Goal: Transaction & Acquisition: Purchase product/service

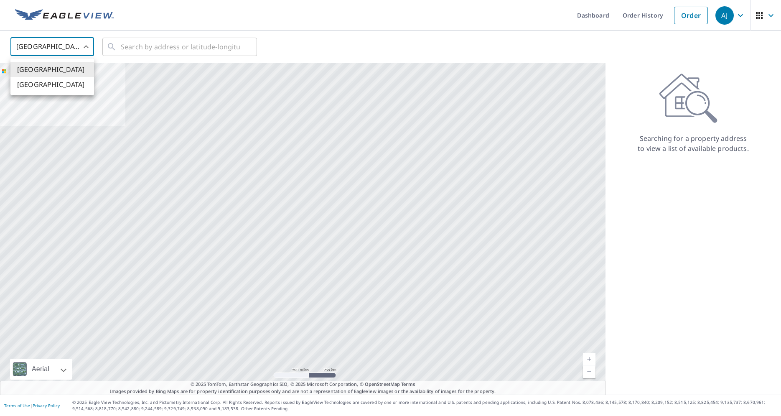
drag, startPoint x: 41, startPoint y: 45, endPoint x: 53, endPoint y: 64, distance: 22.1
click at [42, 46] on body "[PERSON_NAME] [PERSON_NAME] Dashboard Order History Order AJ United States US ​…" at bounding box center [390, 208] width 781 height 416
drag, startPoint x: 51, startPoint y: 82, endPoint x: 111, endPoint y: 66, distance: 61.8
click at [51, 83] on li "[GEOGRAPHIC_DATA]" at bounding box center [52, 84] width 84 height 15
type input "CA"
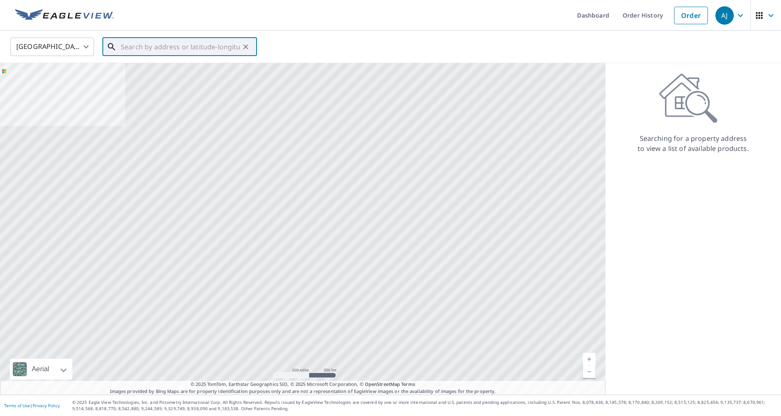
click at [159, 50] on input "text" at bounding box center [180, 46] width 119 height 23
paste input "[STREET_ADDRESS][PERSON_NAME]"
click at [178, 70] on span "[STREET_ADDRESS][PERSON_NAME]" at bounding box center [184, 71] width 131 height 10
type input "[STREET_ADDRESS][PERSON_NAME]"
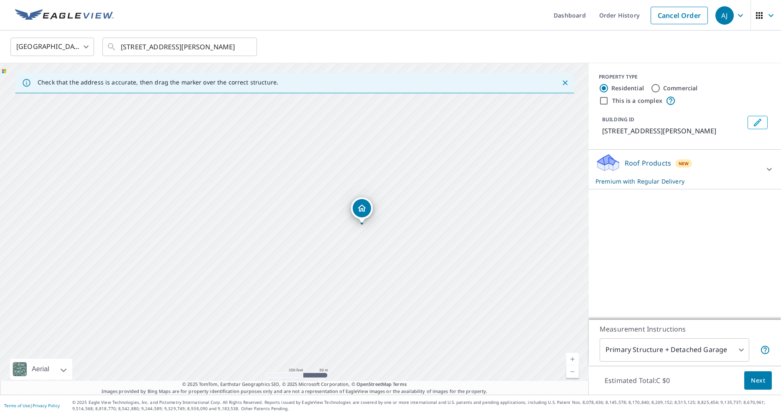
drag, startPoint x: 451, startPoint y: 155, endPoint x: 241, endPoint y: 167, distance: 210.4
click at [241, 167] on div "[STREET_ADDRESS][PERSON_NAME]" at bounding box center [294, 228] width 589 height 331
click at [635, 19] on link "Order History" at bounding box center [619, 15] width 54 height 30
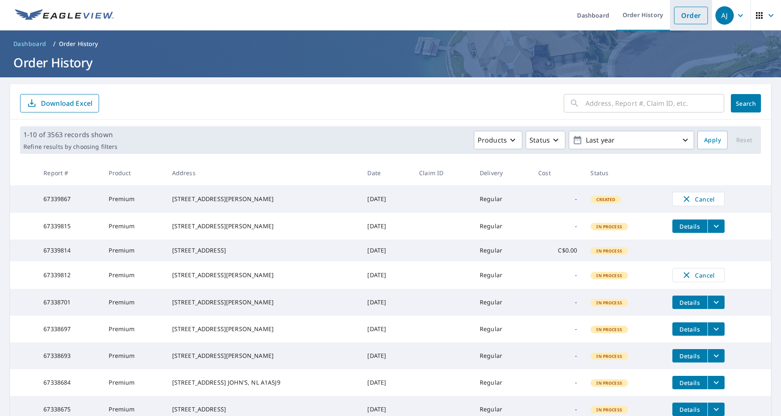
click at [681, 14] on link "Order" at bounding box center [691, 16] width 34 height 18
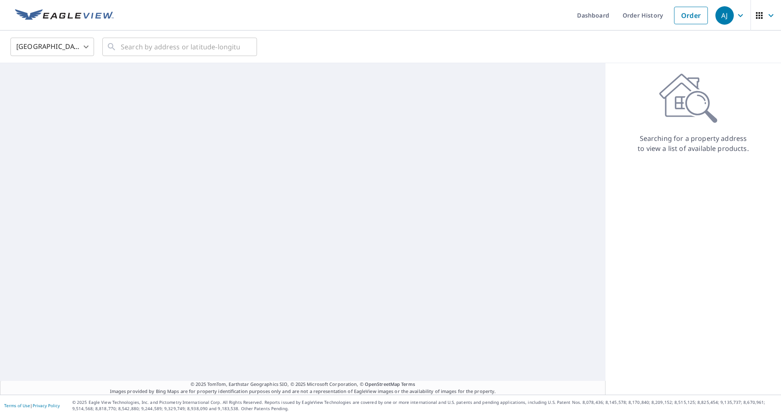
click at [24, 45] on body "[PERSON_NAME] [PERSON_NAME] Dashboard Order History Order AJ United States [GEO…" at bounding box center [390, 208] width 781 height 416
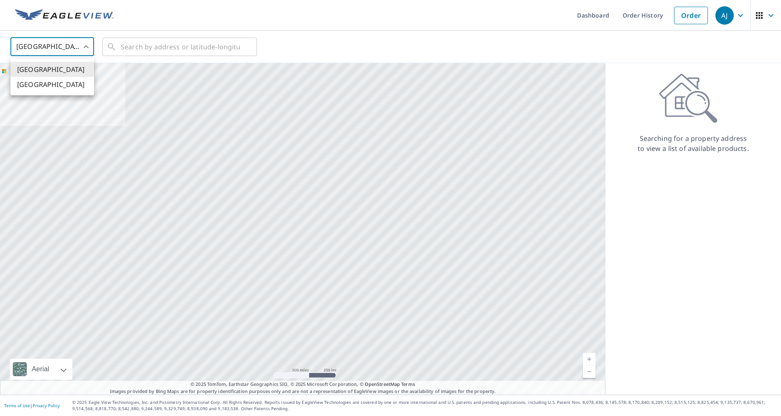
click at [62, 96] on div at bounding box center [390, 208] width 781 height 416
click at [54, 49] on body "[PERSON_NAME] [PERSON_NAME] Dashboard Order History Order AJ United States US ​…" at bounding box center [390, 208] width 781 height 416
click at [47, 85] on li "[GEOGRAPHIC_DATA]" at bounding box center [52, 84] width 84 height 15
type input "CA"
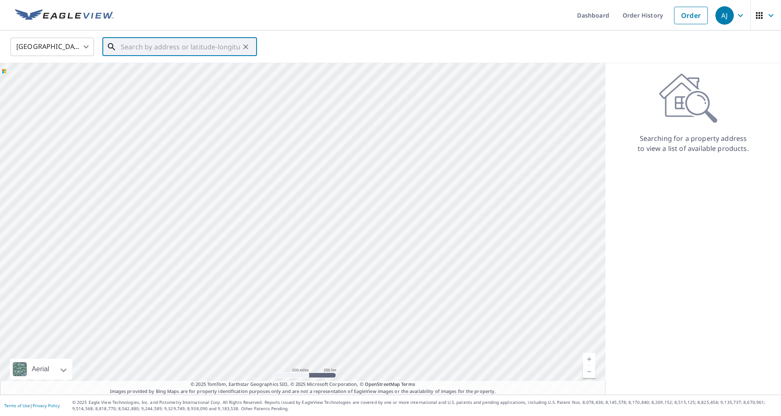
click at [122, 49] on input "text" at bounding box center [180, 46] width 119 height 23
paste input "[STREET_ADDRESS]"
click at [148, 74] on span "[STREET_ADDRESS]" at bounding box center [184, 71] width 131 height 10
type input "[STREET_ADDRESS]"
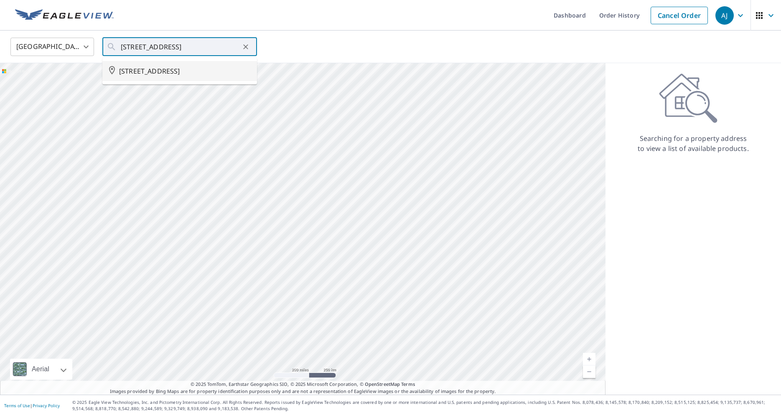
scroll to position [0, 18]
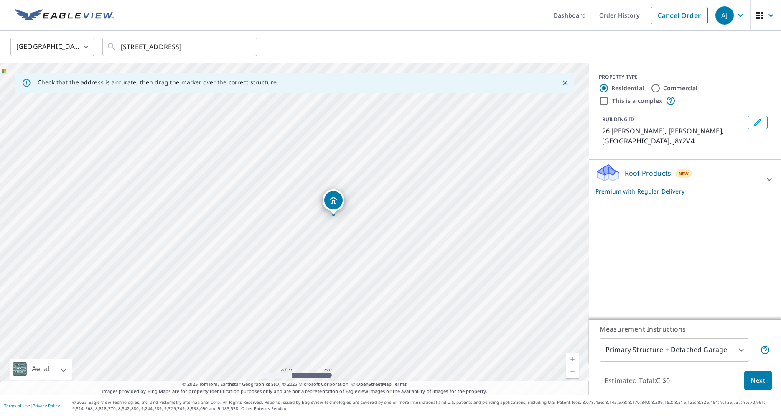
drag, startPoint x: 305, startPoint y: 187, endPoint x: 348, endPoint y: 122, distance: 78.1
click at [348, 122] on div "26 TASCHEREAU GATINEAU QC J8Y2V4" at bounding box center [294, 228] width 589 height 331
click at [768, 381] on button "Next" at bounding box center [758, 380] width 28 height 19
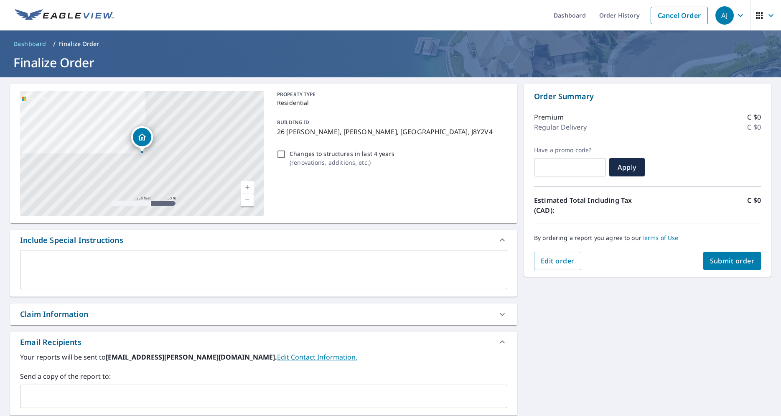
click at [729, 255] on button "Submit order" at bounding box center [732, 260] width 58 height 18
checkbox input "true"
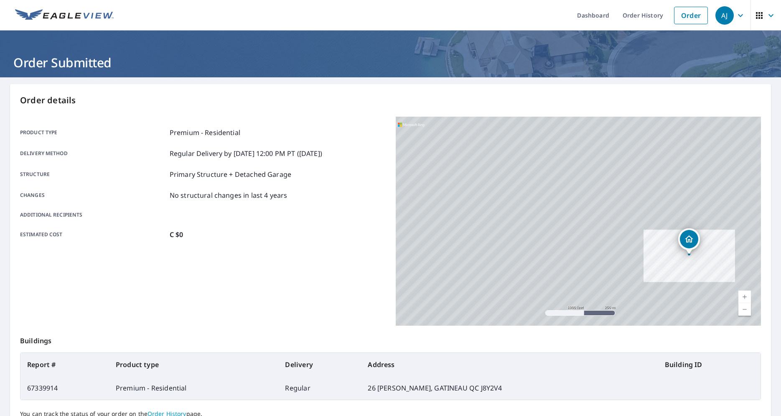
scroll to position [76, 0]
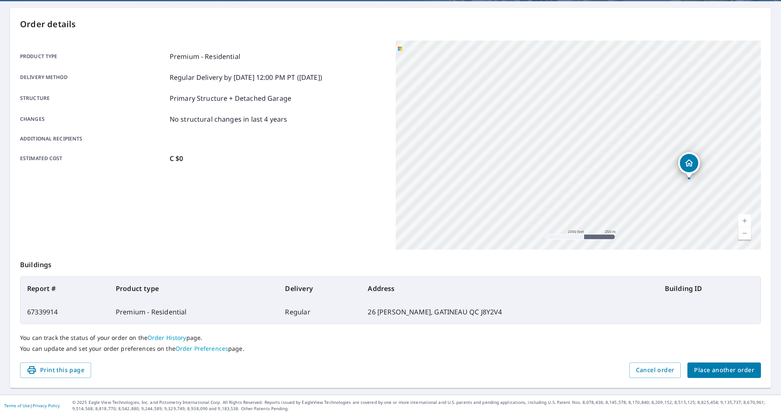
click at [720, 375] on span "Place another order" at bounding box center [724, 370] width 60 height 10
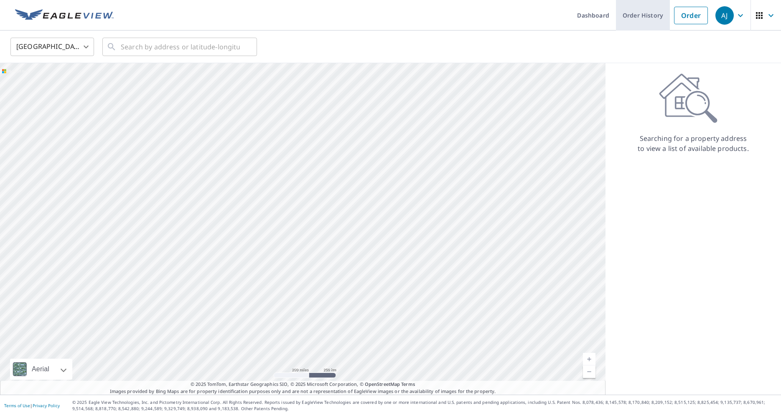
click at [644, 14] on link "Order History" at bounding box center [643, 15] width 54 height 30
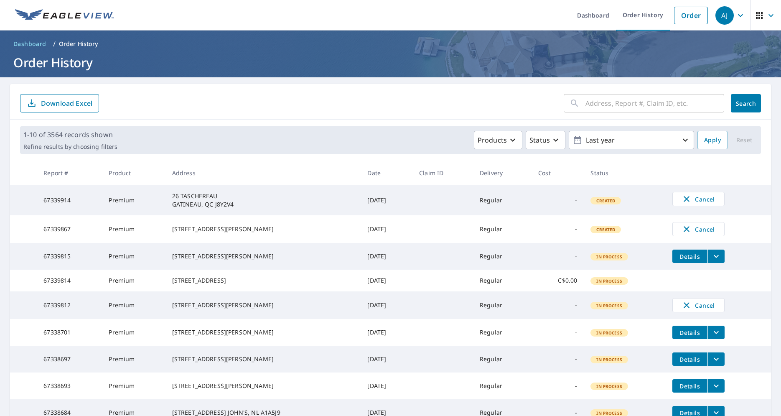
click at [612, 57] on h1 "Order History" at bounding box center [390, 62] width 761 height 17
click at [688, 198] on icon "button" at bounding box center [686, 199] width 10 height 10
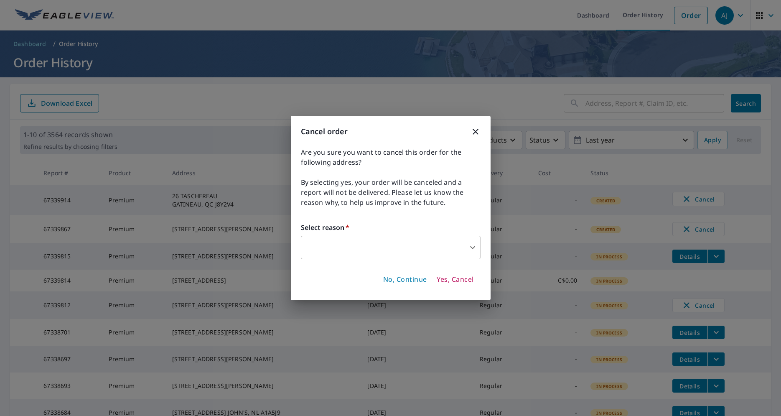
click at [408, 249] on body "[PERSON_NAME] [PERSON_NAME] Dashboard Order History Order AJ Dashboard / Order …" at bounding box center [390, 208] width 781 height 416
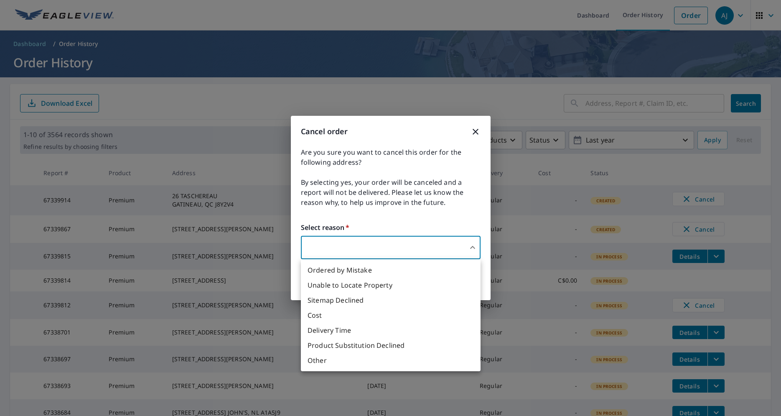
click at [378, 330] on li "Delivery Time" at bounding box center [391, 330] width 180 height 15
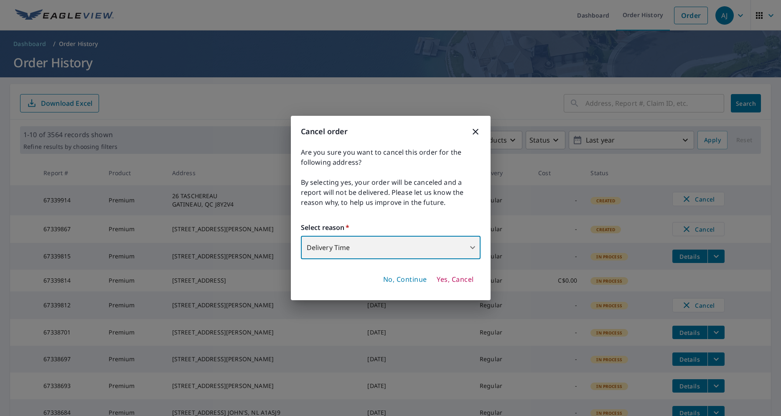
type input "34"
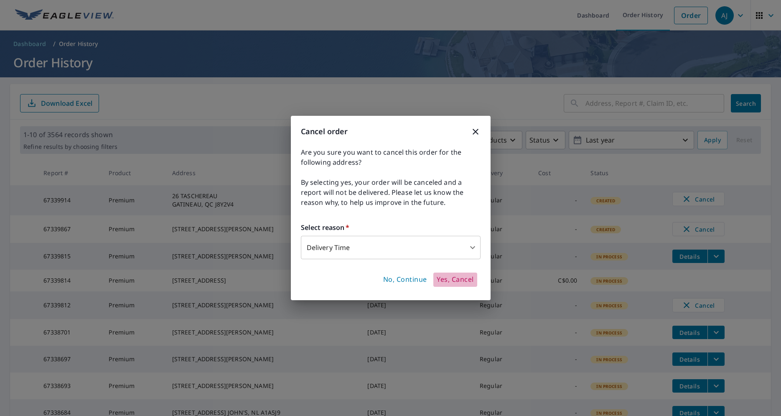
click at [465, 274] on button "Yes, Cancel" at bounding box center [454, 279] width 43 height 14
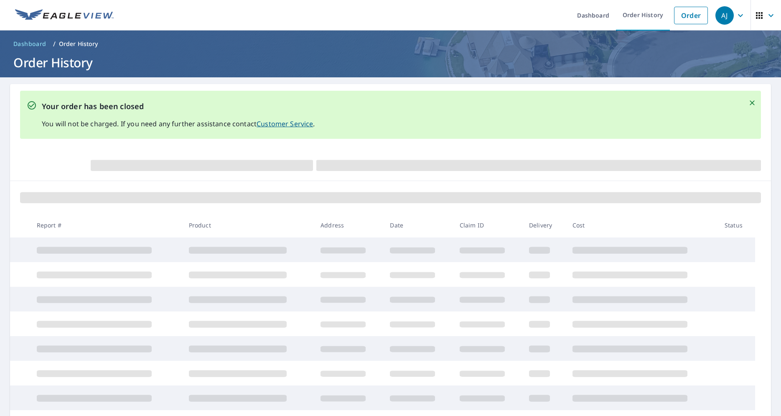
click at [753, 102] on icon "Close" at bounding box center [751, 102] width 5 height 5
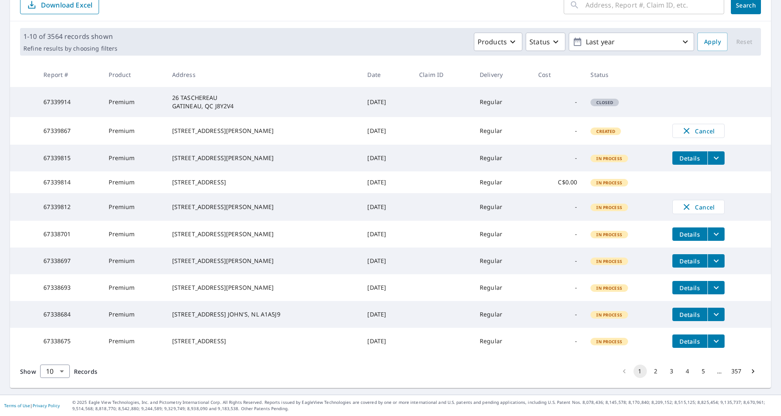
scroll to position [132, 0]
click at [653, 373] on button "2" at bounding box center [655, 370] width 13 height 13
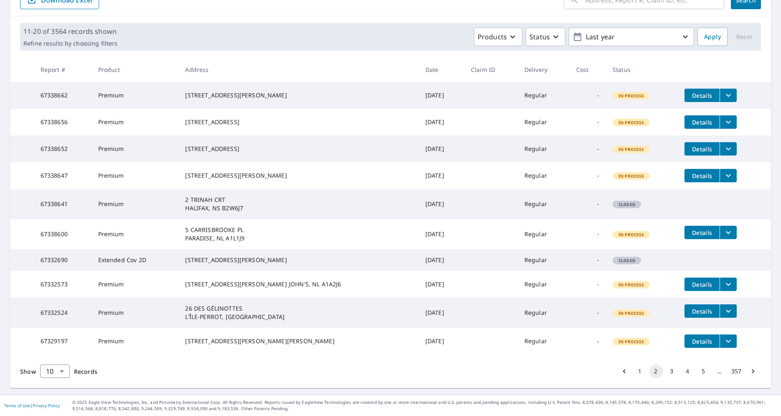
scroll to position [132, 0]
click at [635, 373] on button "1" at bounding box center [639, 370] width 13 height 13
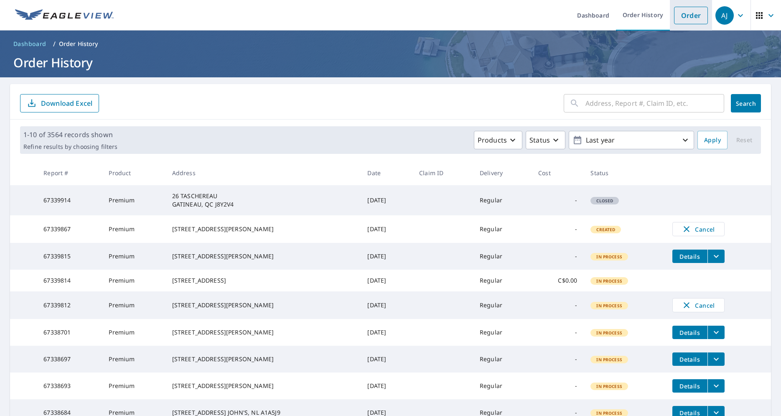
click at [701, 15] on link "Order" at bounding box center [691, 16] width 34 height 18
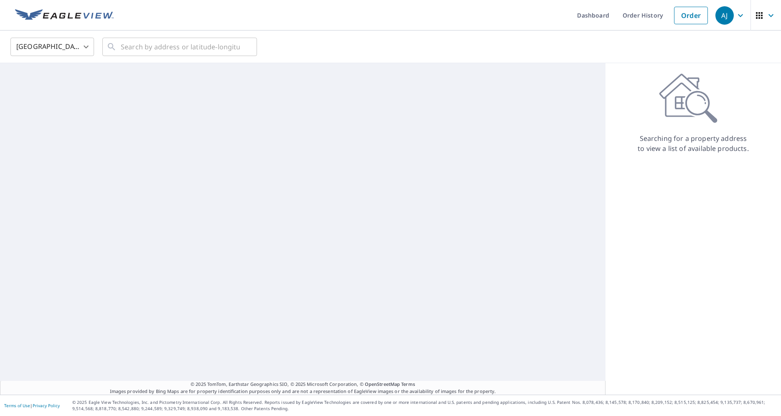
click at [20, 50] on body "[PERSON_NAME] [PERSON_NAME] Dashboard Order History Order AJ United States [GEO…" at bounding box center [390, 208] width 781 height 416
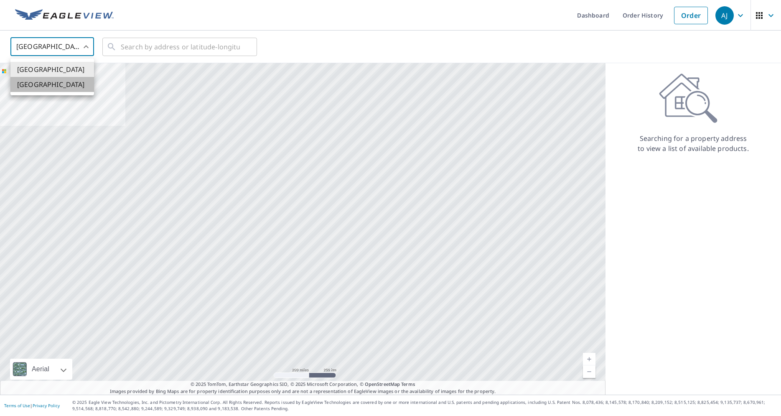
drag, startPoint x: 50, startPoint y: 86, endPoint x: 58, endPoint y: 75, distance: 13.6
click at [51, 86] on li "[GEOGRAPHIC_DATA]" at bounding box center [52, 84] width 84 height 15
type input "CA"
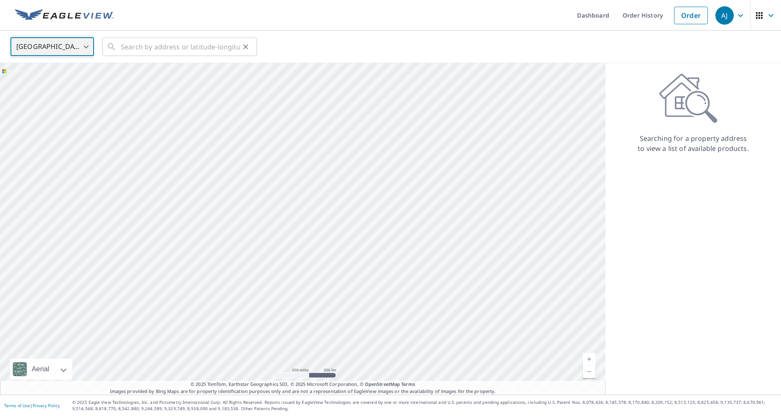
click at [117, 45] on div "​" at bounding box center [179, 47] width 155 height 18
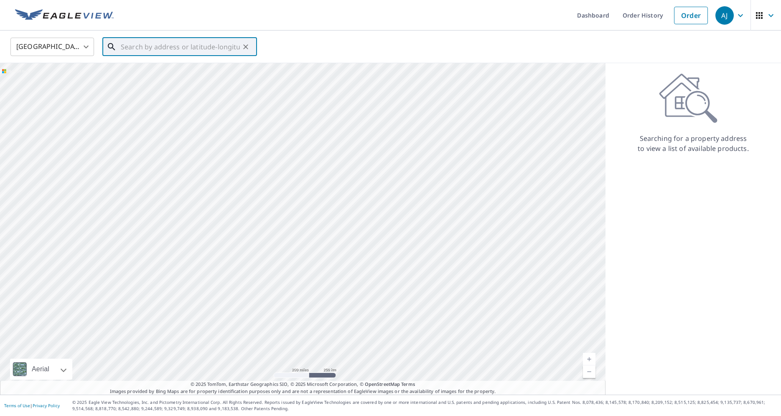
paste input "[STREET_ADDRESS][PERSON_NAME]"
click at [165, 72] on span "[STREET_ADDRESS][PERSON_NAME]" at bounding box center [184, 71] width 131 height 10
type input "[STREET_ADDRESS][PERSON_NAME]"
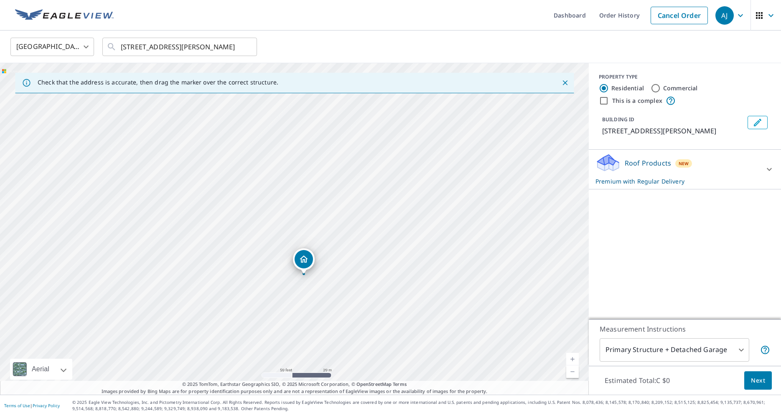
drag, startPoint x: 334, startPoint y: 188, endPoint x: 414, endPoint y: 102, distance: 117.7
click at [414, 102] on div "[STREET_ADDRESS][PERSON_NAME]" at bounding box center [294, 228] width 589 height 331
drag, startPoint x: 310, startPoint y: 251, endPoint x: 277, endPoint y: 282, distance: 44.6
click at [277, 282] on div "[STREET_ADDRESS][PERSON_NAME]" at bounding box center [294, 228] width 589 height 331
drag, startPoint x: 622, startPoint y: 128, endPoint x: 650, endPoint y: 130, distance: 28.5
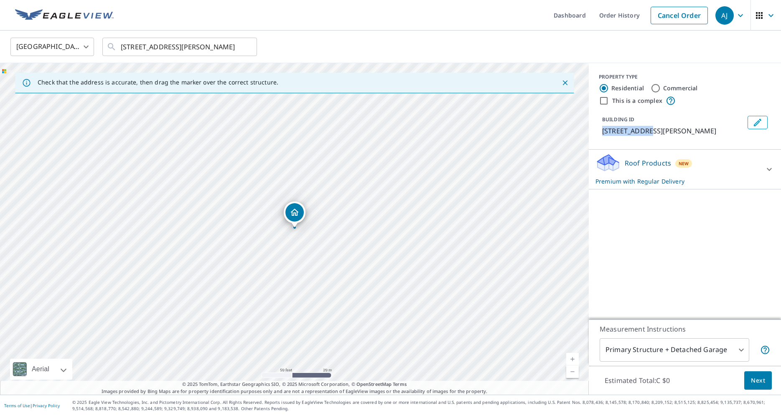
click at [650, 130] on div "BUILDING ID [STREET_ADDRESS][PERSON_NAME]" at bounding box center [685, 125] width 172 height 27
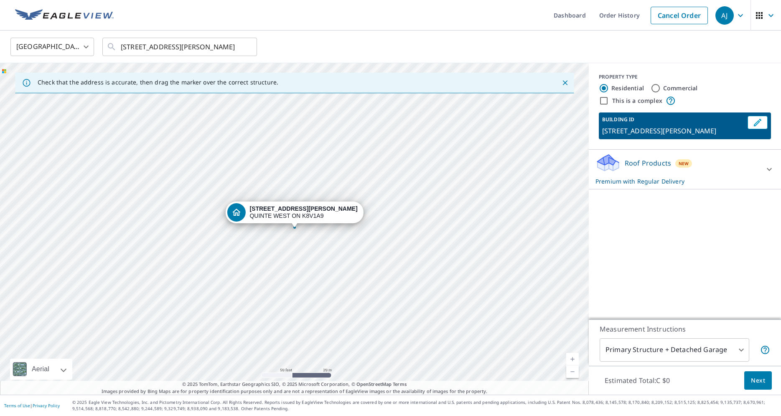
click at [693, 48] on div "[GEOGRAPHIC_DATA] CA ​ [STREET_ADDRESS][PERSON_NAME] ​" at bounding box center [387, 47] width 767 height 20
click at [612, 19] on link "Order History" at bounding box center [619, 15] width 54 height 30
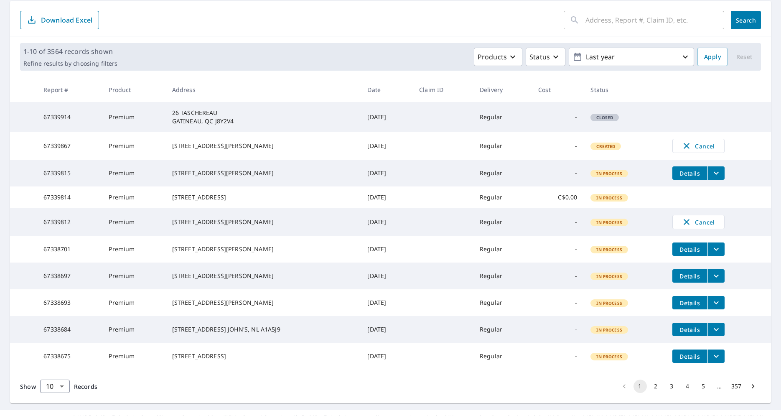
scroll to position [132, 0]
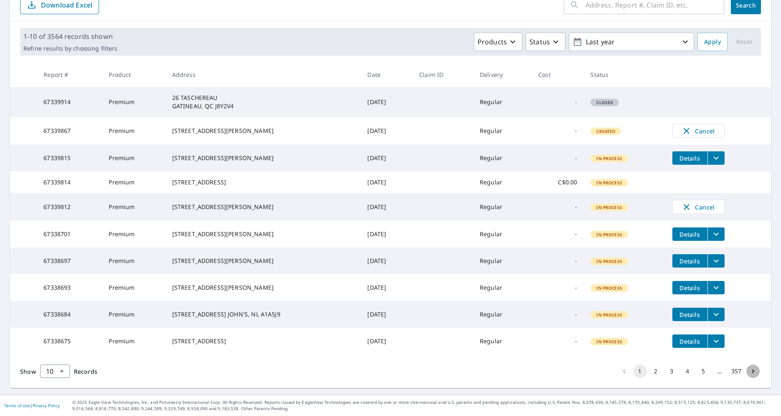
click at [756, 376] on button "Go to next page" at bounding box center [752, 370] width 13 height 13
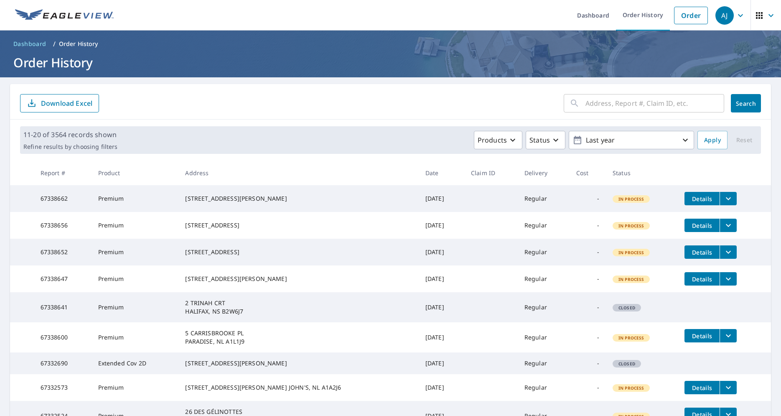
click at [632, 102] on input "text" at bounding box center [654, 102] width 139 height 23
type input "11"
click button "Search" at bounding box center [746, 103] width 30 height 18
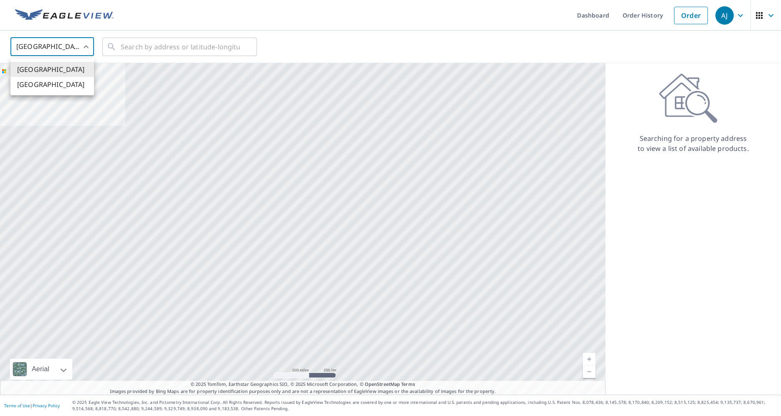
click at [44, 41] on body "[PERSON_NAME] [PERSON_NAME] Dashboard Order History Order AJ United States US ​…" at bounding box center [390, 208] width 781 height 416
drag, startPoint x: 44, startPoint y: 89, endPoint x: 51, endPoint y: 85, distance: 8.6
click at [44, 89] on li "[GEOGRAPHIC_DATA]" at bounding box center [52, 84] width 84 height 15
type input "CA"
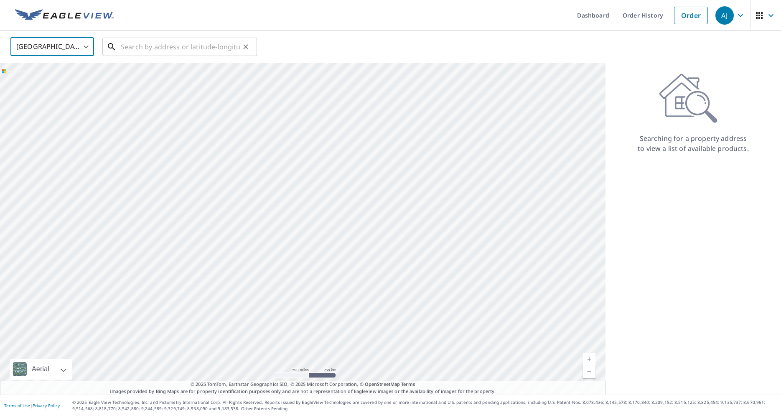
click at [142, 50] on input "text" at bounding box center [180, 46] width 119 height 23
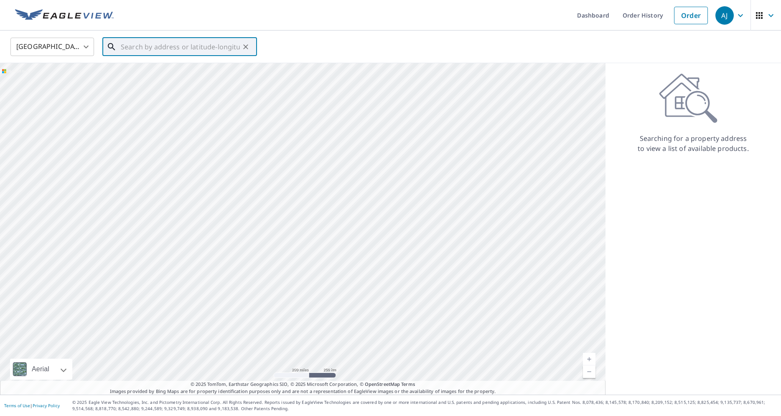
paste input "[STREET_ADDRESS][PERSON_NAME]"
click at [169, 69] on span "[STREET_ADDRESS][PERSON_NAME]" at bounding box center [184, 71] width 131 height 10
type input "[STREET_ADDRESS][PERSON_NAME]"
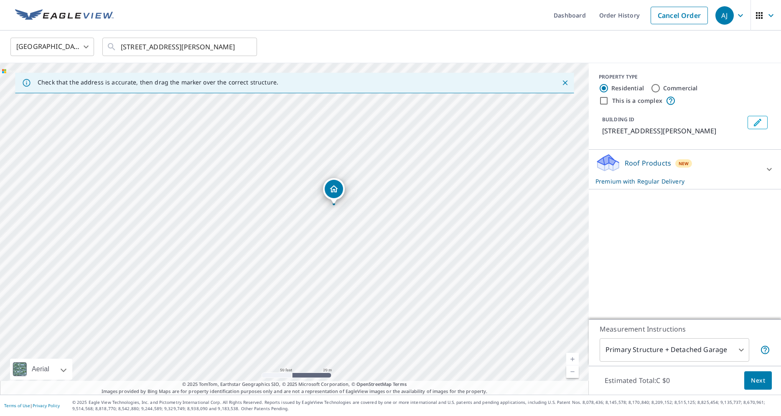
drag, startPoint x: 388, startPoint y: 205, endPoint x: 365, endPoint y: 288, distance: 86.2
click at [366, 293] on div "[STREET_ADDRESS][PERSON_NAME]" at bounding box center [294, 228] width 589 height 331
drag, startPoint x: 338, startPoint y: 199, endPoint x: 290, endPoint y: 240, distance: 63.1
click at [290, 240] on div "[STREET_ADDRESS][PERSON_NAME]" at bounding box center [294, 228] width 589 height 331
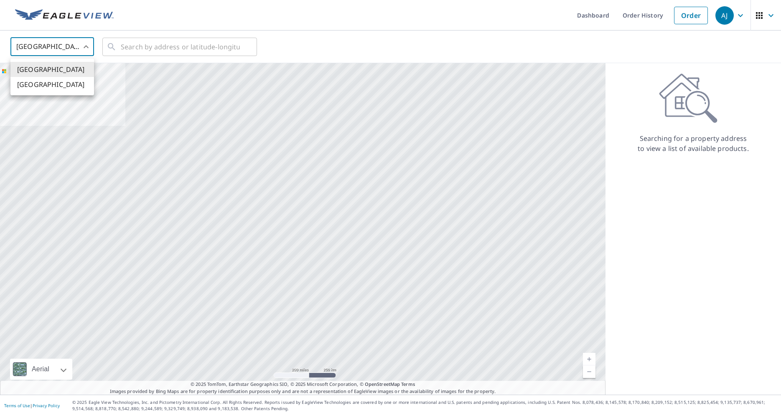
click at [60, 81] on li "[GEOGRAPHIC_DATA]" at bounding box center [52, 84] width 84 height 15
type input "CA"
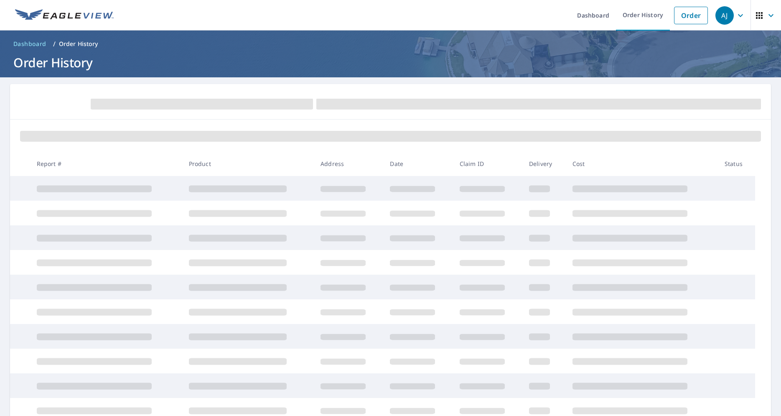
click at [139, 53] on header "Dashboard / Order History Order History" at bounding box center [390, 53] width 781 height 47
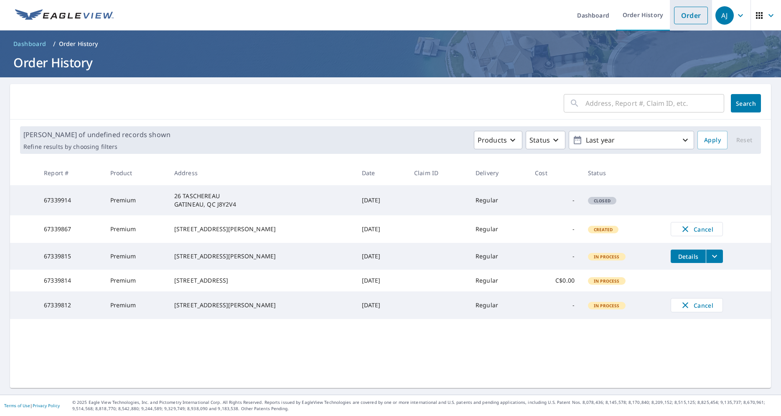
click at [706, 22] on link "Order" at bounding box center [691, 16] width 34 height 18
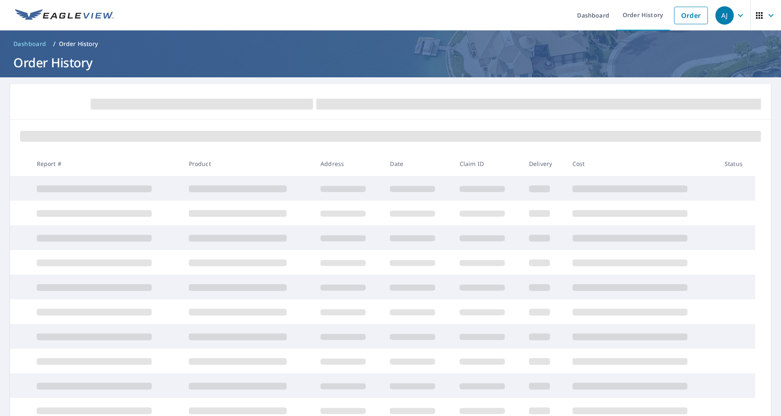
click at [49, 43] on ol "Dashboard / Order History" at bounding box center [390, 43] width 761 height 13
click at [694, 12] on link "Order" at bounding box center [691, 16] width 34 height 18
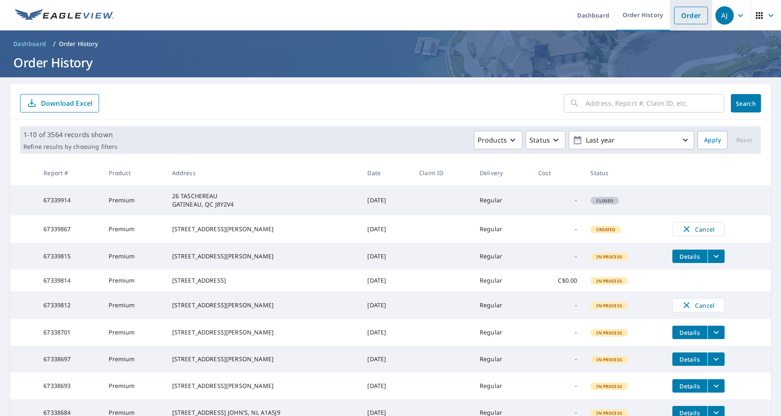
click at [697, 27] on li "Order" at bounding box center [691, 15] width 42 height 30
click at [690, 17] on link "Order" at bounding box center [691, 16] width 34 height 18
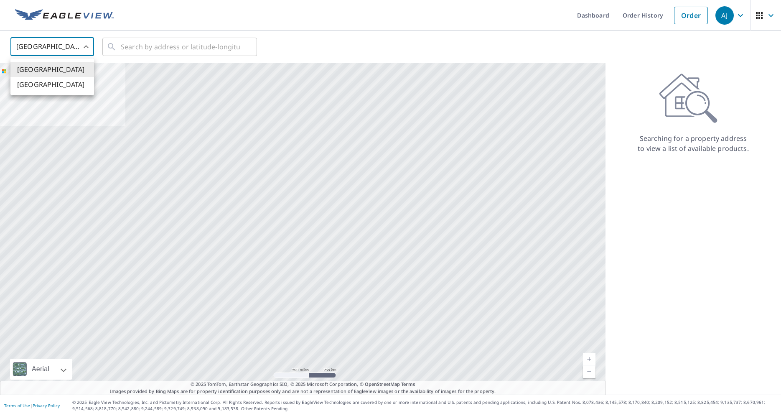
click at [49, 45] on body "[PERSON_NAME] [PERSON_NAME] Dashboard Order History Order AJ United States US ​…" at bounding box center [390, 208] width 781 height 416
click at [48, 80] on li "[GEOGRAPHIC_DATA]" at bounding box center [52, 84] width 84 height 15
type input "CA"
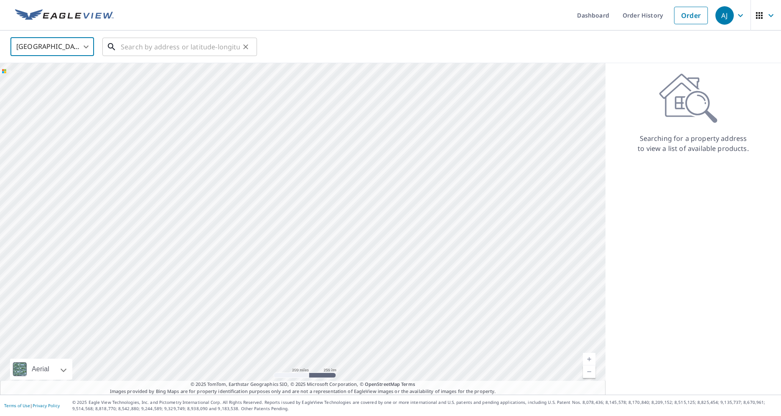
click at [155, 46] on input "text" at bounding box center [180, 46] width 119 height 23
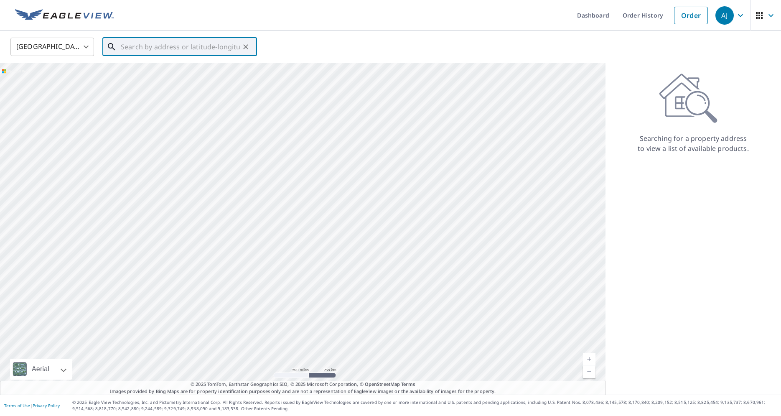
paste input "[STREET_ADDRESS][PERSON_NAME]"
click at [181, 75] on span "[STREET_ADDRESS][PERSON_NAME]" at bounding box center [184, 71] width 131 height 10
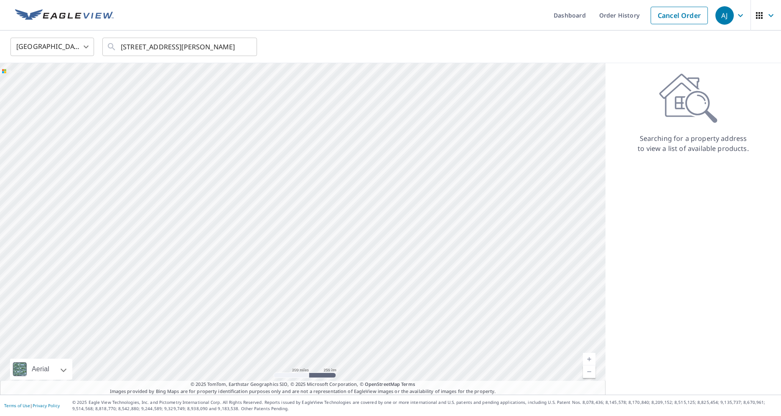
type input "[STREET_ADDRESS][PERSON_NAME]"
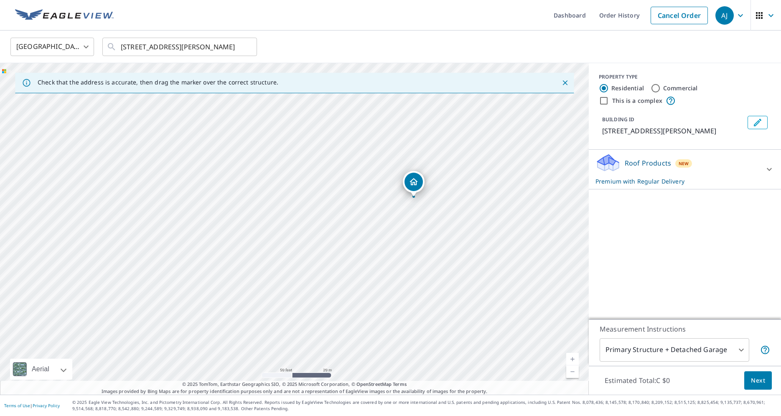
drag, startPoint x: 211, startPoint y: 217, endPoint x: 409, endPoint y: 231, distance: 198.5
click at [409, 231] on div "[STREET_ADDRESS][PERSON_NAME]" at bounding box center [294, 228] width 589 height 331
drag, startPoint x: 412, startPoint y: 184, endPoint x: 359, endPoint y: 226, distance: 67.5
click at [359, 226] on div "[STREET_ADDRESS][PERSON_NAME]" at bounding box center [294, 228] width 589 height 331
click at [752, 122] on icon "Edit building 1" at bounding box center [757, 122] width 10 height 10
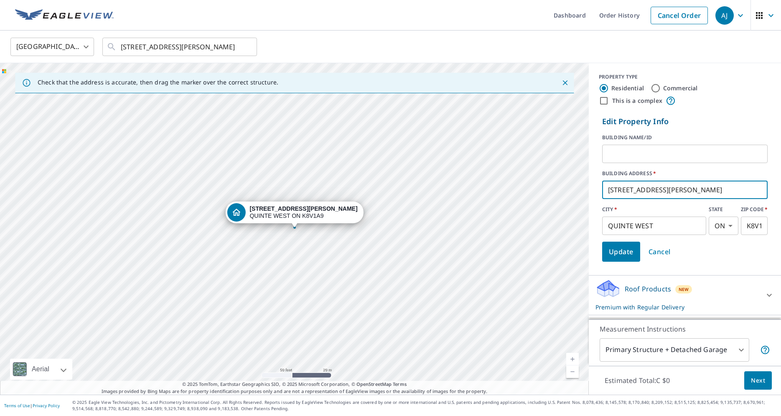
click at [649, 186] on input "[STREET_ADDRESS][PERSON_NAME]" at bounding box center [684, 189] width 165 height 23
click at [614, 188] on input "[STREET_ADDRESS][PERSON_NAME]" at bounding box center [684, 189] width 165 height 23
drag, startPoint x: 616, startPoint y: 188, endPoint x: 602, endPoint y: 190, distance: 13.5
click at [602, 190] on input "[STREET_ADDRESS][PERSON_NAME]" at bounding box center [684, 189] width 165 height 23
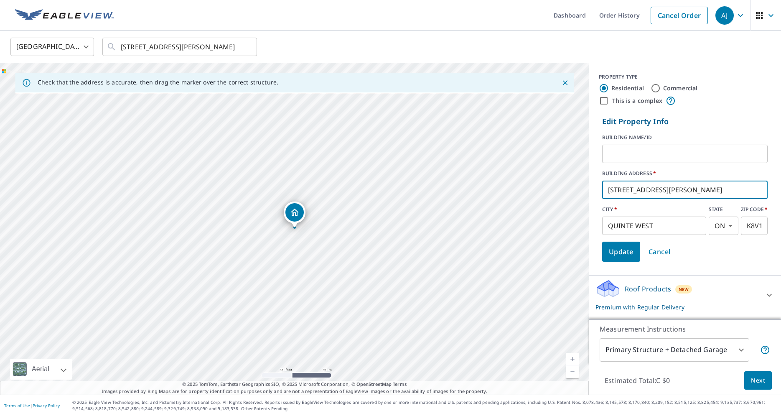
type input "[STREET_ADDRESS][PERSON_NAME]"
click at [751, 226] on input "K8V1A9" at bounding box center [754, 225] width 27 height 23
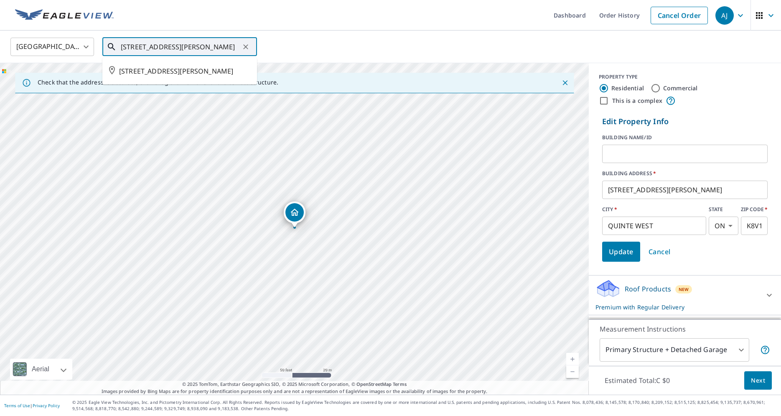
scroll to position [0, 17]
drag, startPoint x: 230, startPoint y: 45, endPoint x: 291, endPoint y: 49, distance: 61.5
click at [240, 49] on input "[STREET_ADDRESS][PERSON_NAME]" at bounding box center [180, 46] width 119 height 23
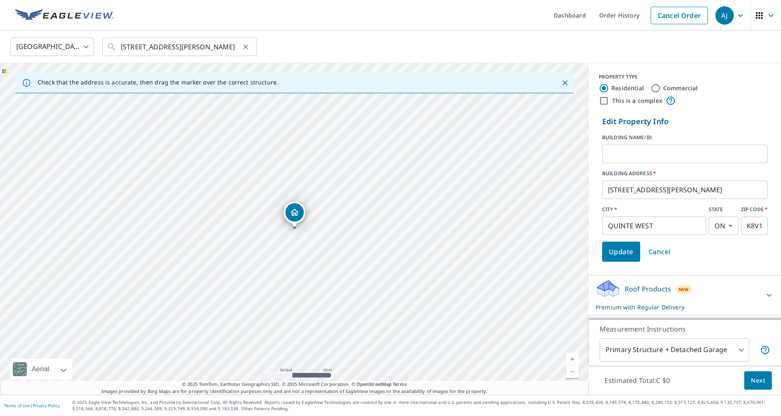
click at [291, 49] on div "[GEOGRAPHIC_DATA] CA ​ [STREET_ADDRESS][PERSON_NAME] ​" at bounding box center [387, 47] width 767 height 20
click at [628, 250] on span "Update" at bounding box center [621, 252] width 25 height 12
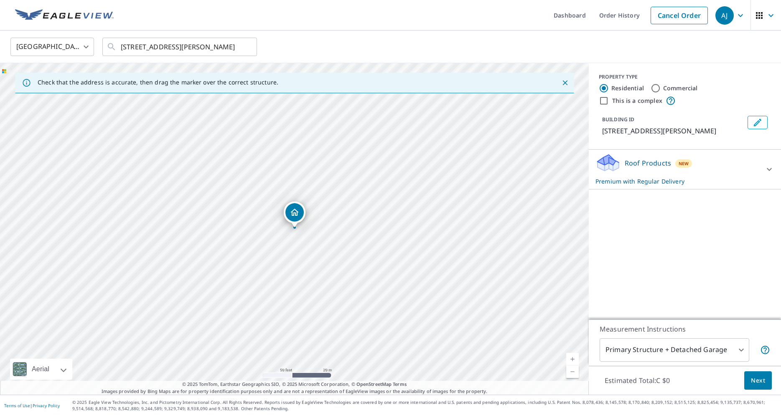
click at [756, 378] on span "Next" at bounding box center [758, 380] width 14 height 10
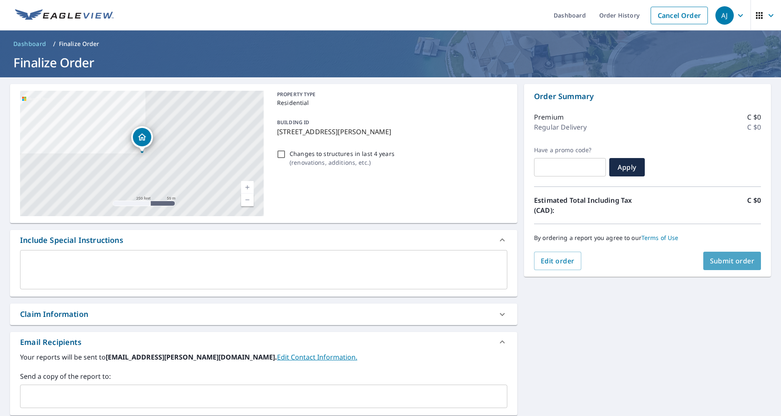
click at [730, 259] on span "Submit order" at bounding box center [732, 260] width 45 height 9
checkbox input "true"
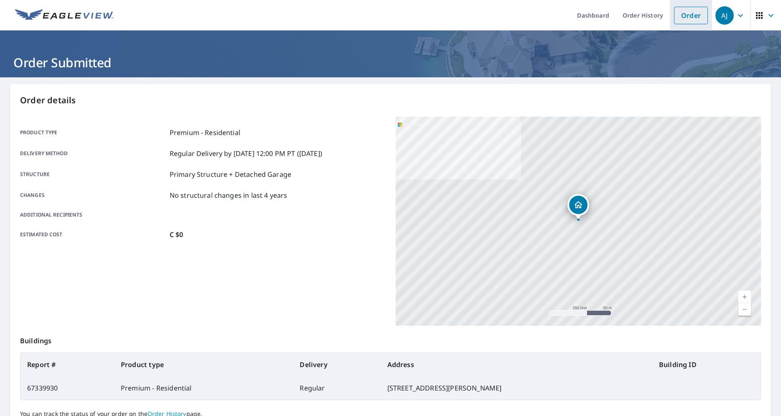
click at [687, 23] on link "Order" at bounding box center [691, 16] width 34 height 18
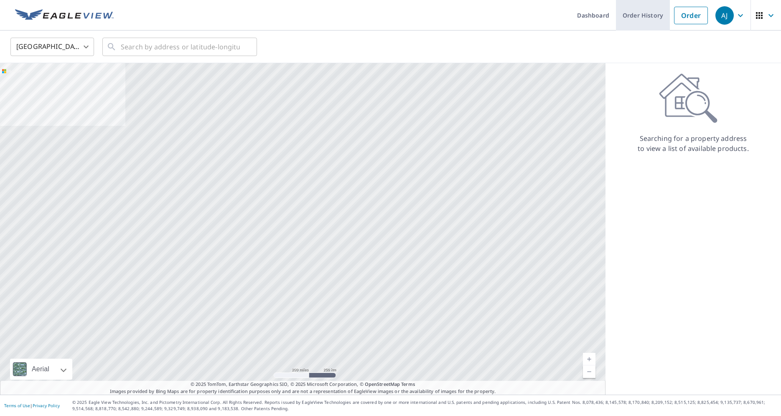
click at [641, 11] on link "Order History" at bounding box center [643, 15] width 54 height 30
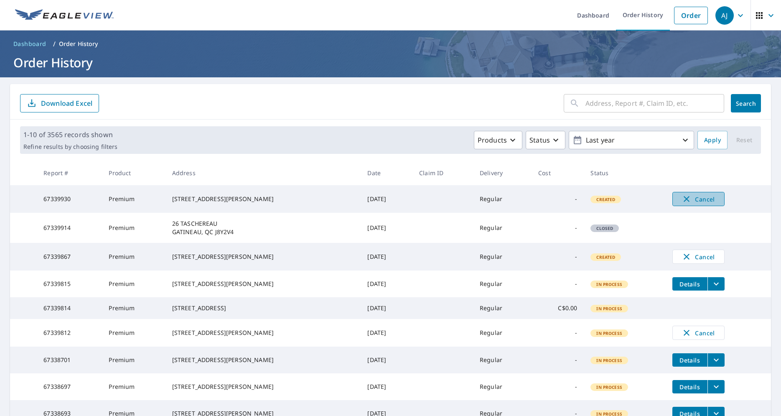
click at [701, 199] on span "Cancel" at bounding box center [698, 199] width 35 height 10
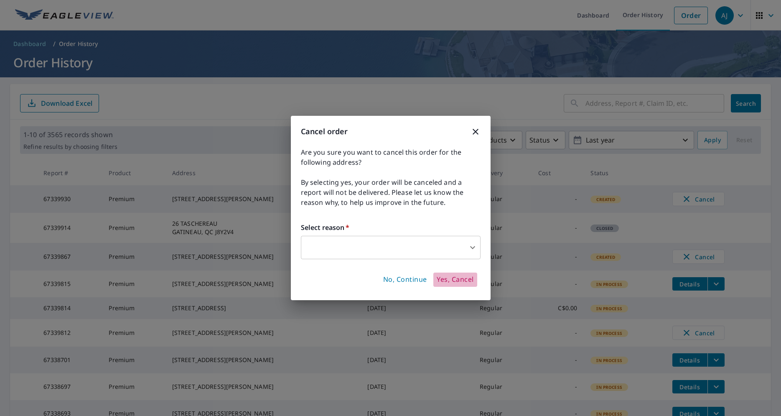
click at [465, 280] on span "Yes, Cancel" at bounding box center [455, 279] width 37 height 9
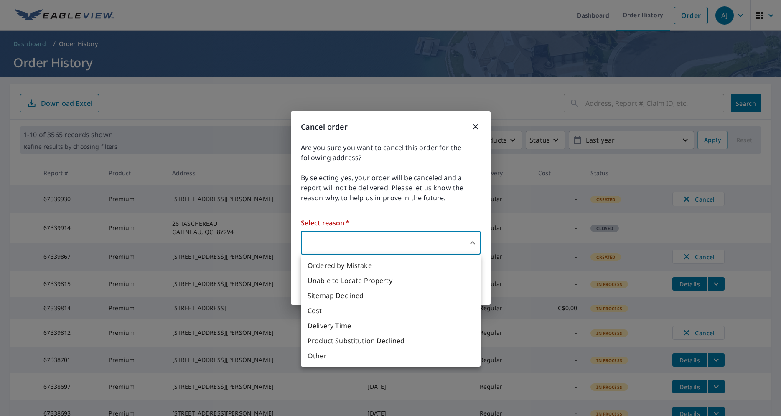
click at [418, 240] on body "AJ AJ Dashboard Order History Order AJ Dashboard / Order History Order History …" at bounding box center [390, 208] width 781 height 416
click at [402, 262] on li "Ordered by Mistake" at bounding box center [391, 265] width 180 height 15
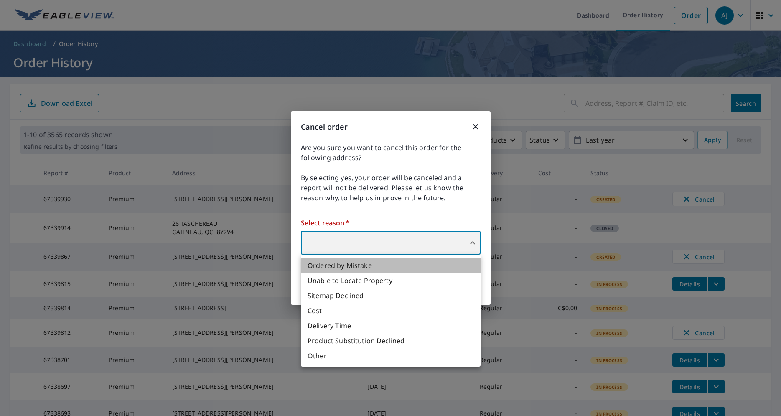
type input "30"
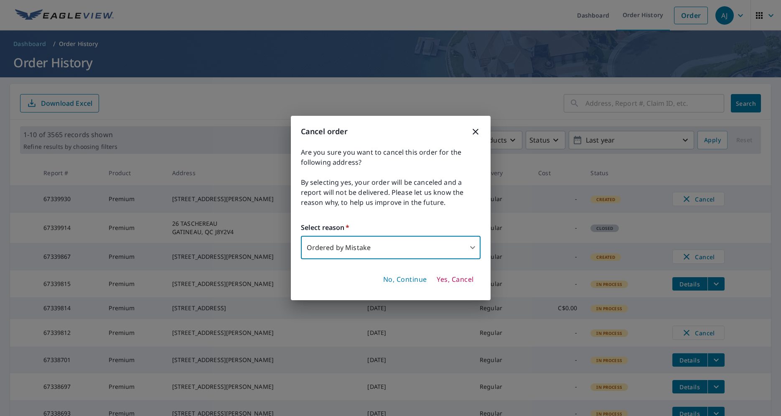
click at [456, 282] on span "Yes, Cancel" at bounding box center [455, 279] width 37 height 9
